Goal: Task Accomplishment & Management: Complete application form

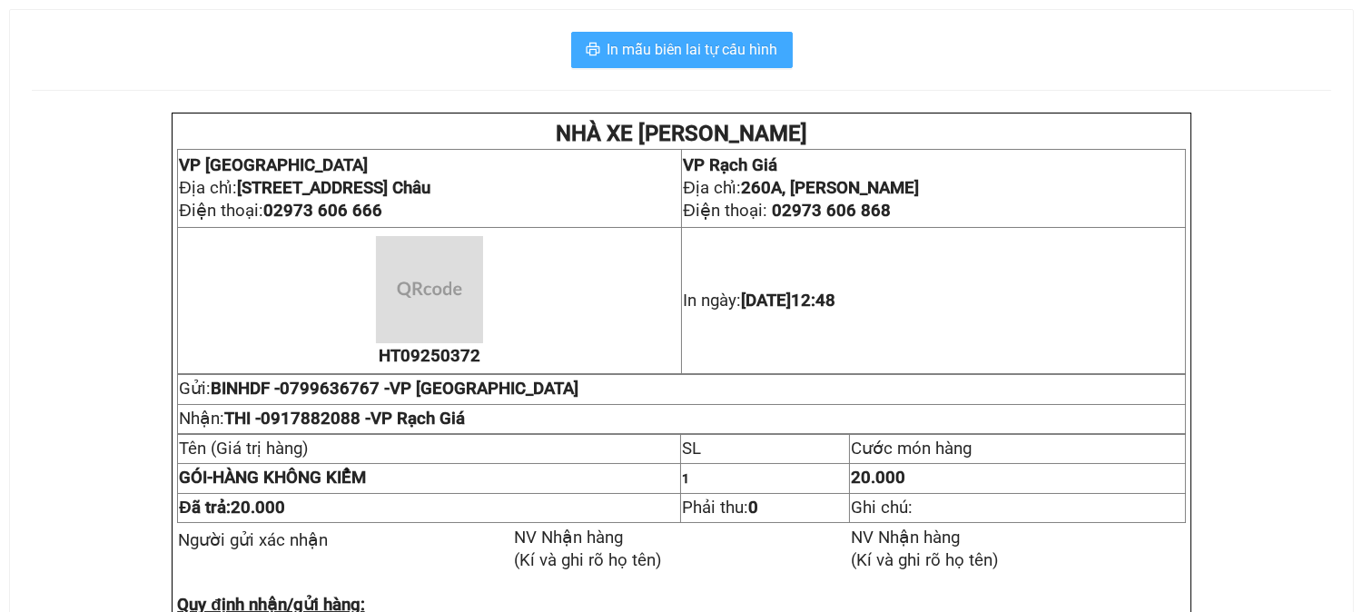
click at [738, 47] on span "In mẫu biên lai tự cấu hình" at bounding box center [693, 49] width 171 height 23
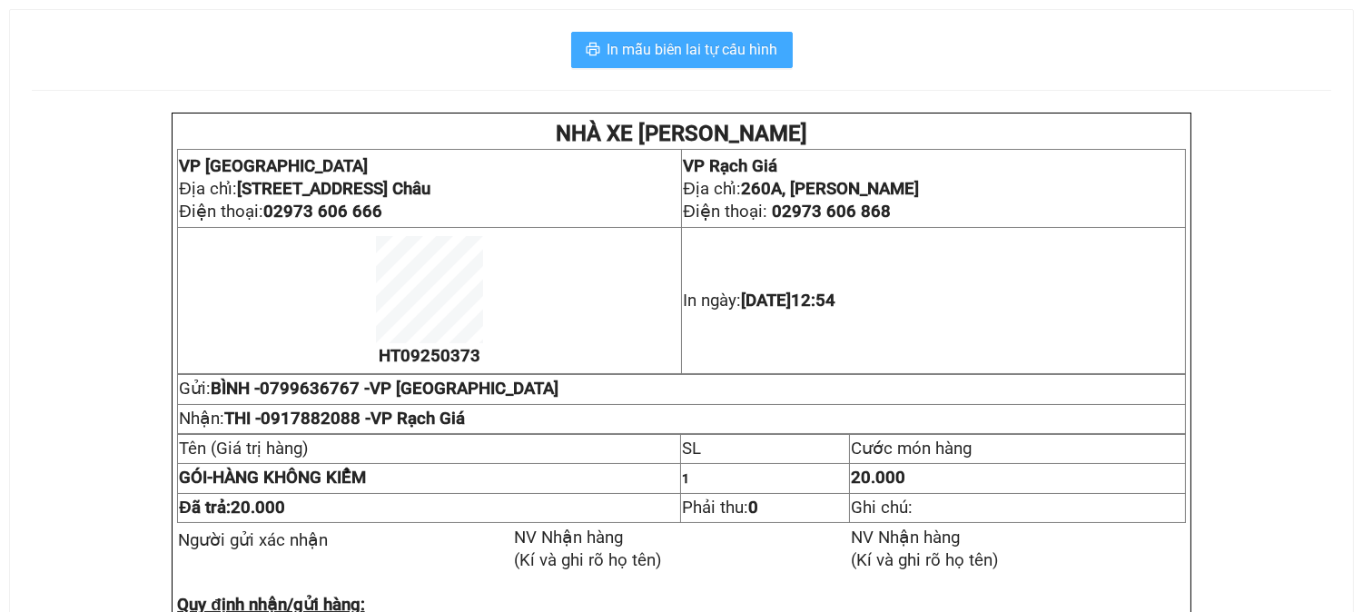
click at [721, 42] on span "In mẫu biên lai tự cấu hình" at bounding box center [693, 49] width 171 height 23
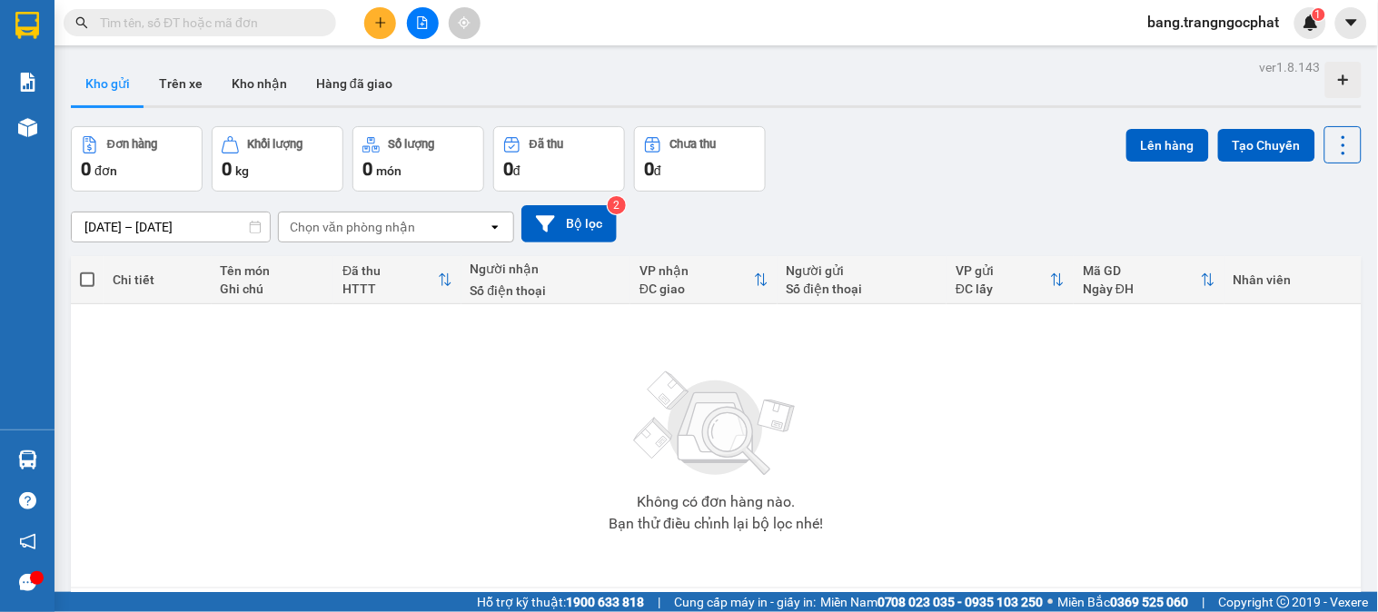
click at [974, 146] on div "Đơn hàng 0 đơn Khối lượng 0 kg Số lượng 0 món Đã thu 0 đ Chưa thu 0 đ Lên hàng …" at bounding box center [716, 158] width 1290 height 65
click at [157, 28] on input "text" at bounding box center [207, 23] width 214 height 20
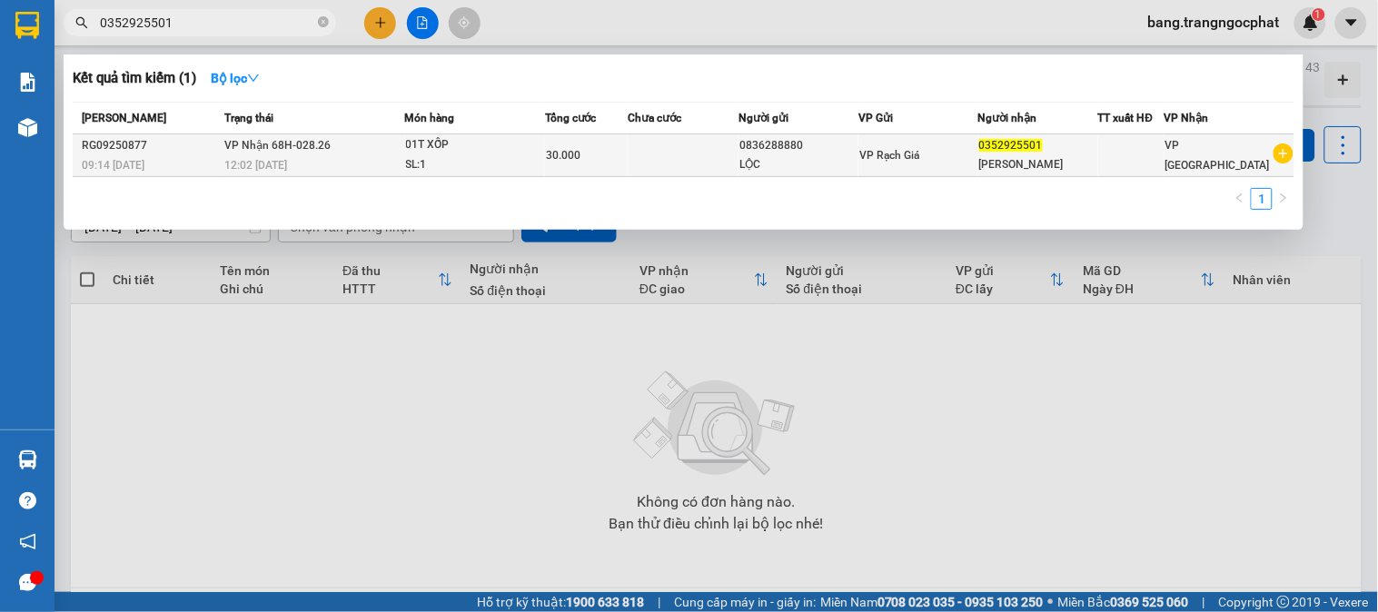
type input "0352925501"
click at [1002, 153] on div "0352925501" at bounding box center [1038, 145] width 118 height 19
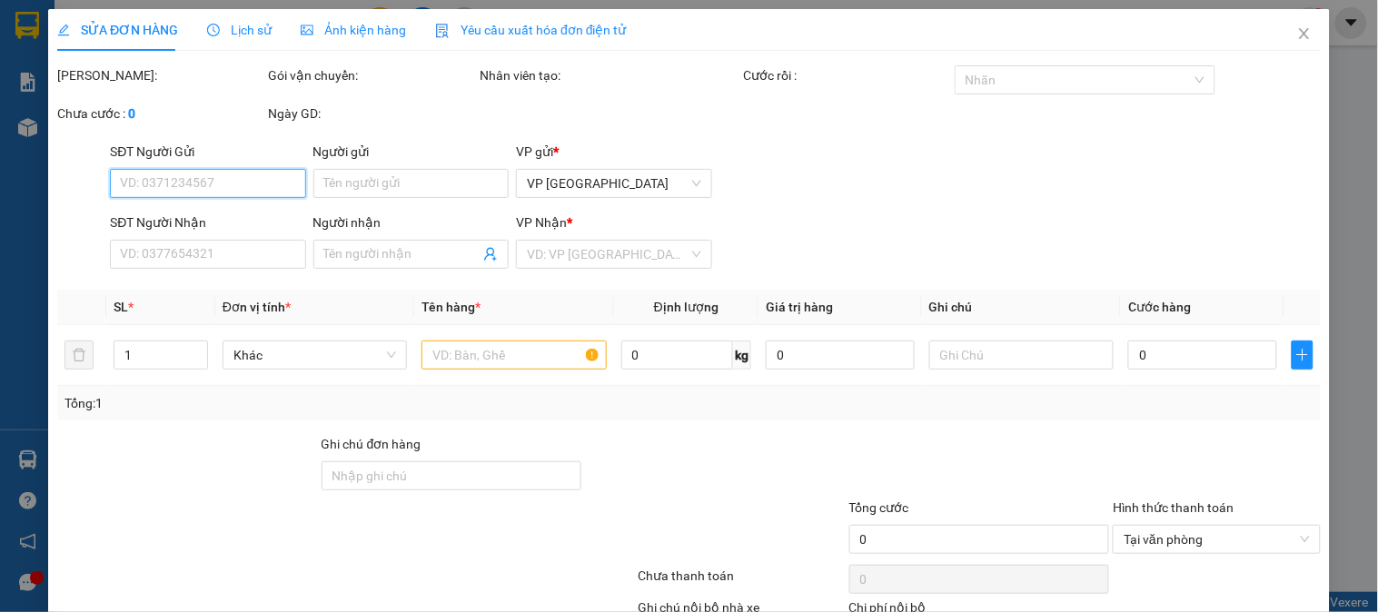
type input "0836288880"
type input "LỘC"
type input "0352925501"
type input "[PERSON_NAME]"
type input "30.000"
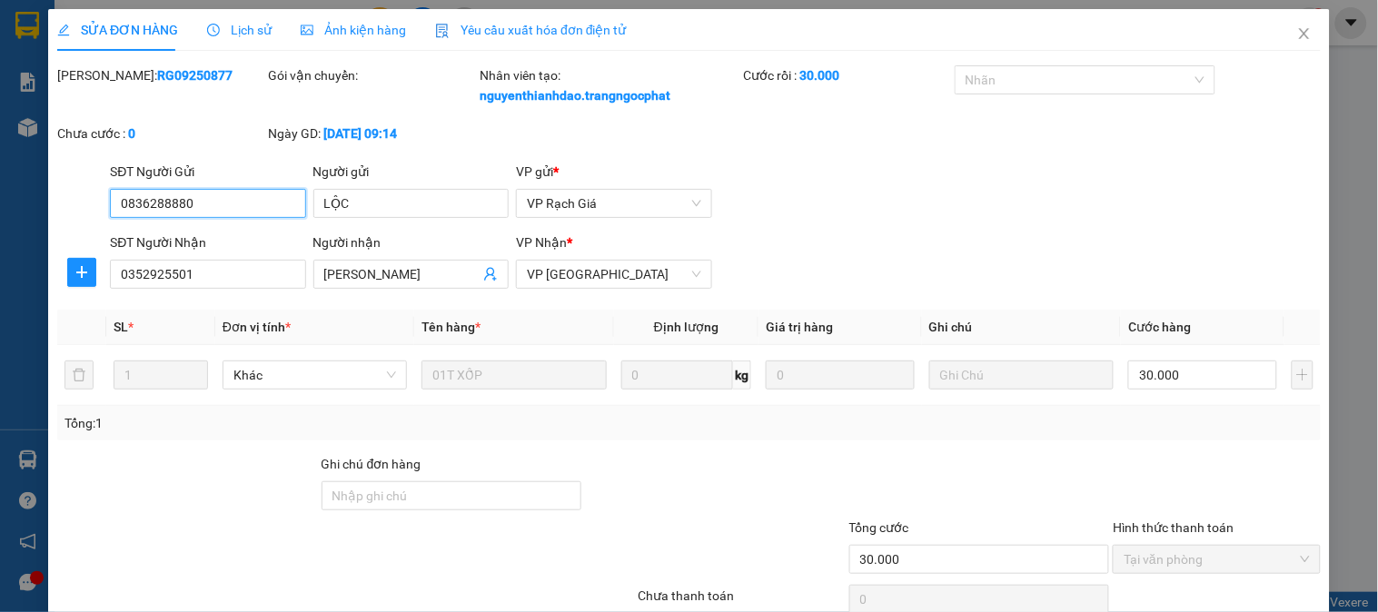
scroll to position [139, 0]
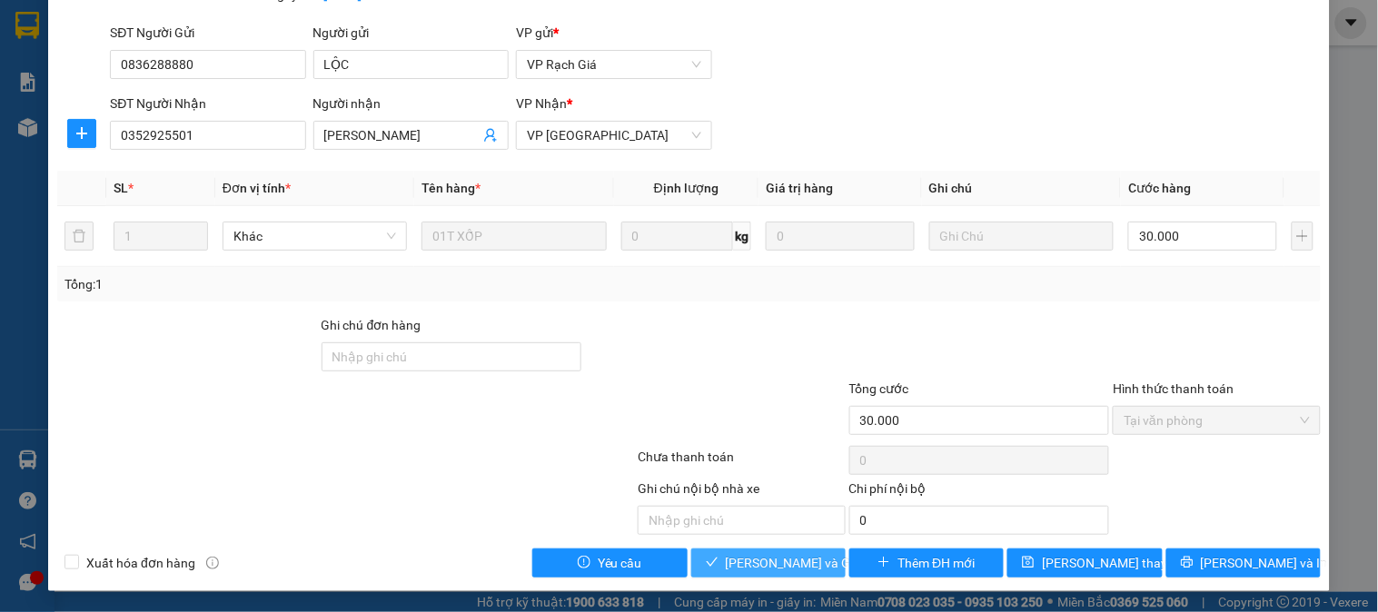
click at [774, 559] on span "[PERSON_NAME] và Giao hàng" at bounding box center [813, 563] width 174 height 20
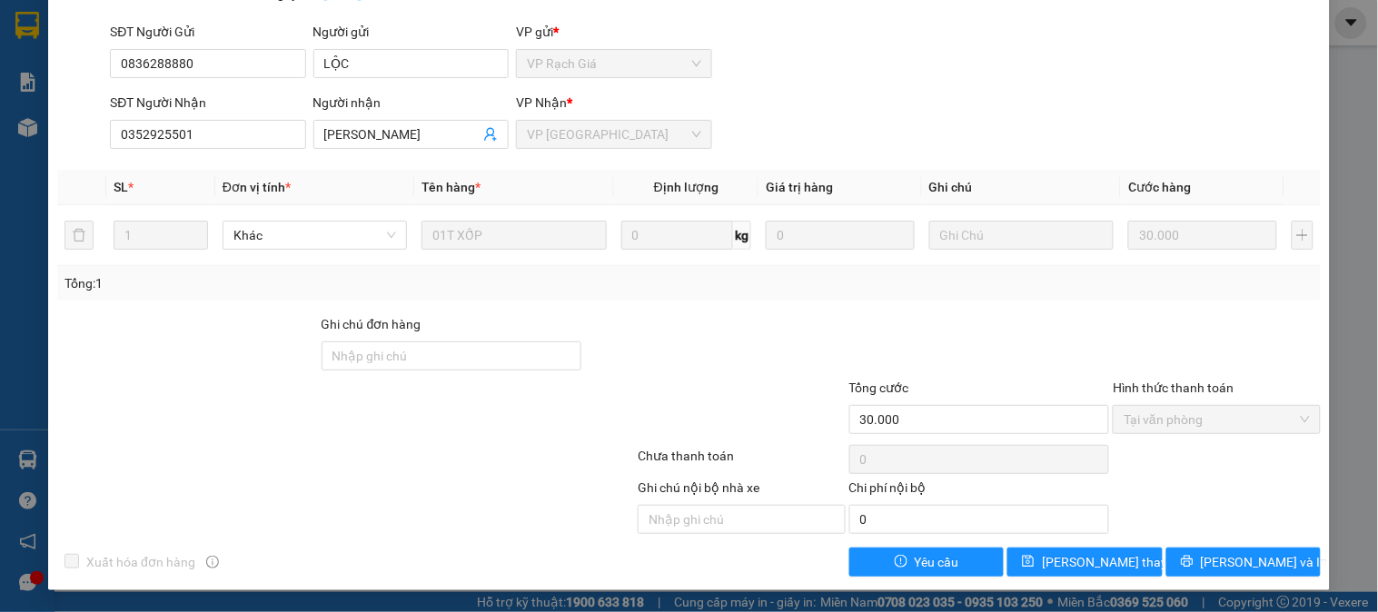
scroll to position [0, 0]
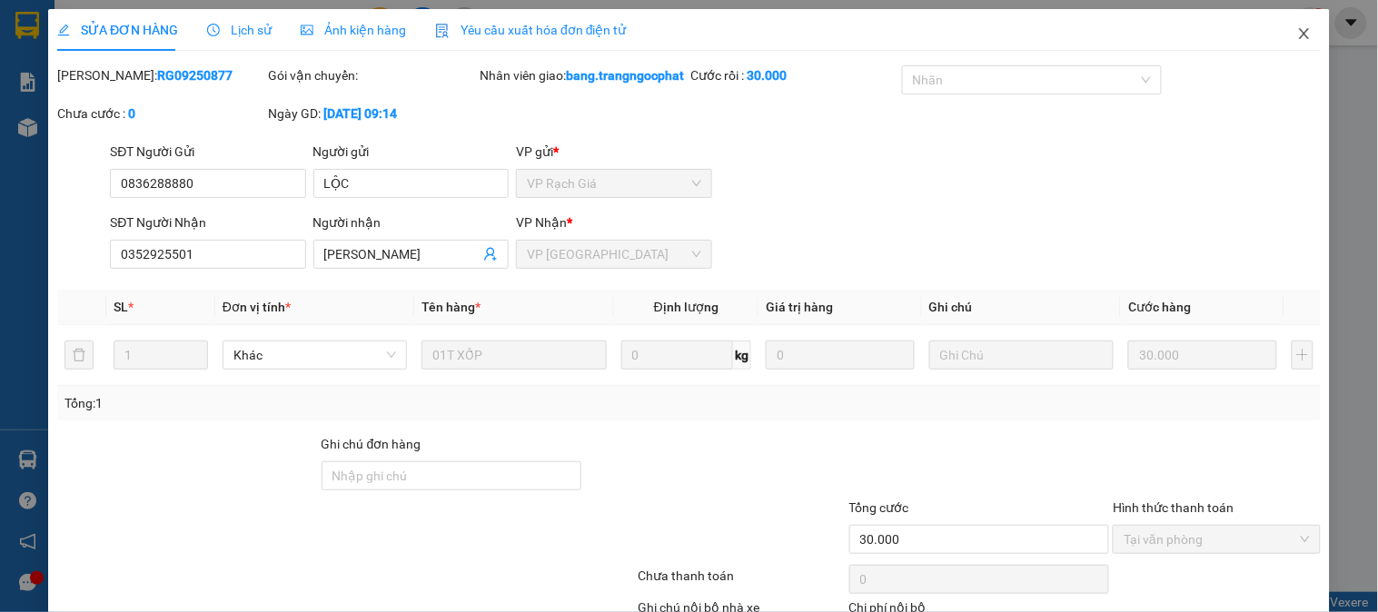
click at [1281, 33] on span "Close" at bounding box center [1304, 34] width 51 height 51
